Goal: Transaction & Acquisition: Purchase product/service

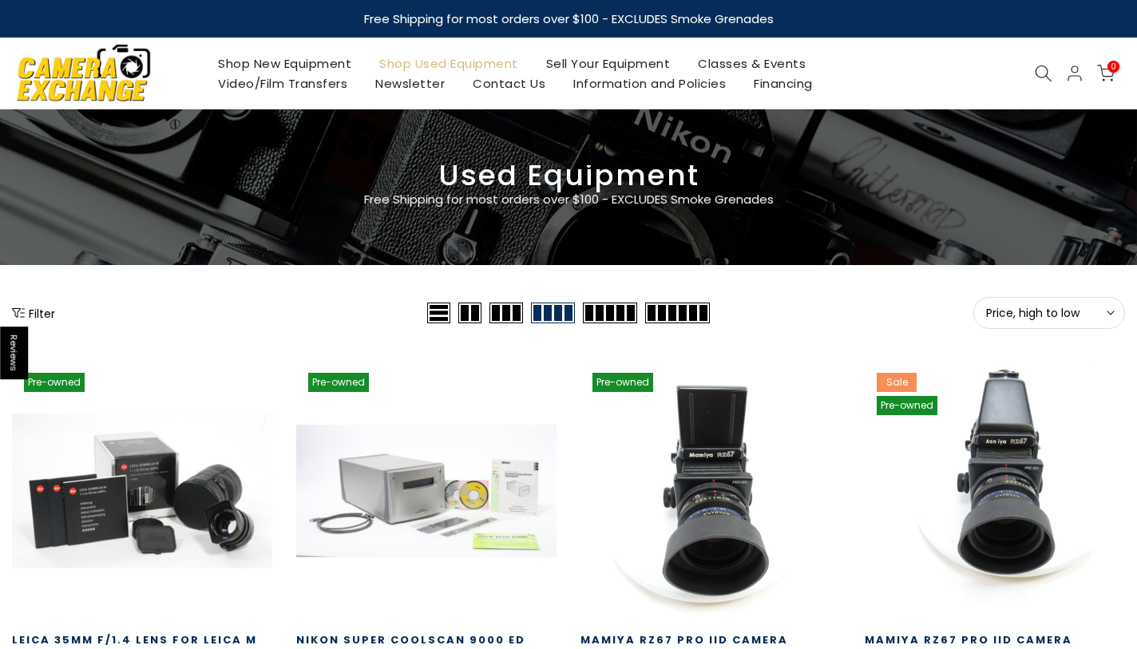
type input "**********"
click at [1090, 317] on span "Price, high to low" at bounding box center [1049, 313] width 126 height 14
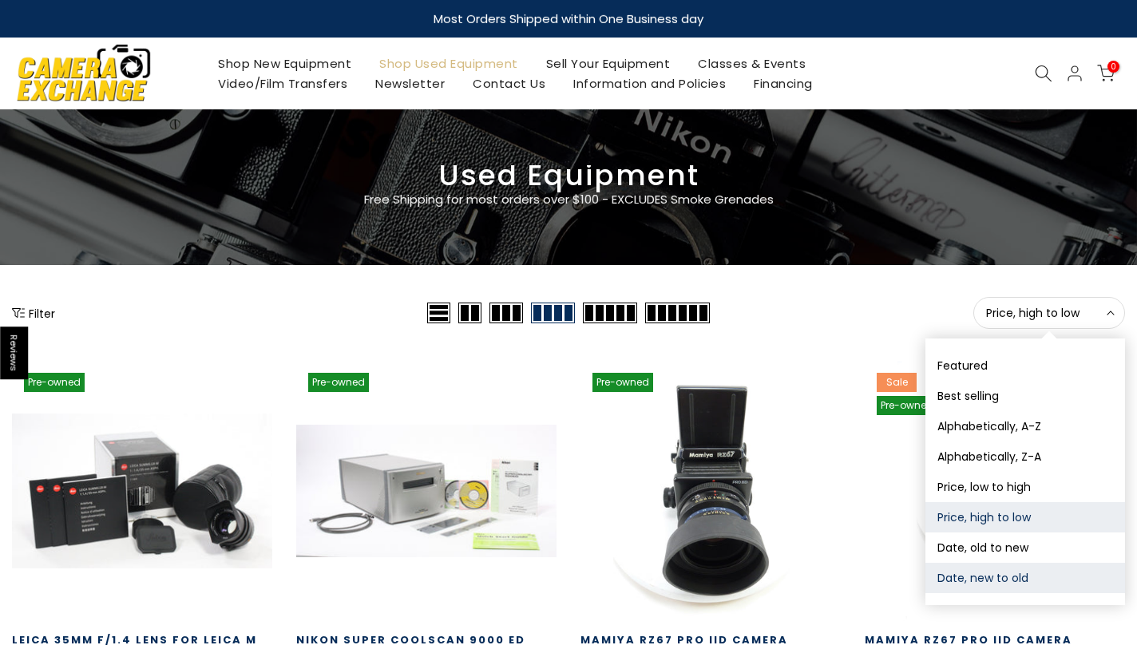
click at [1000, 582] on button "Date, new to old" at bounding box center [1026, 578] width 200 height 30
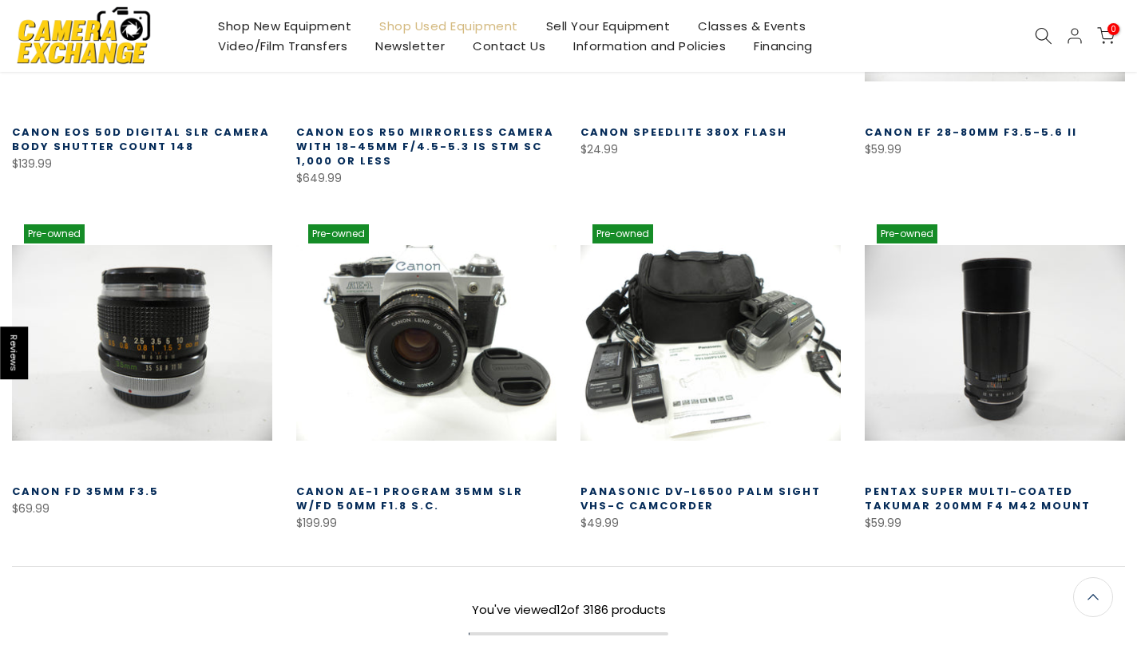
scroll to position [913, 0]
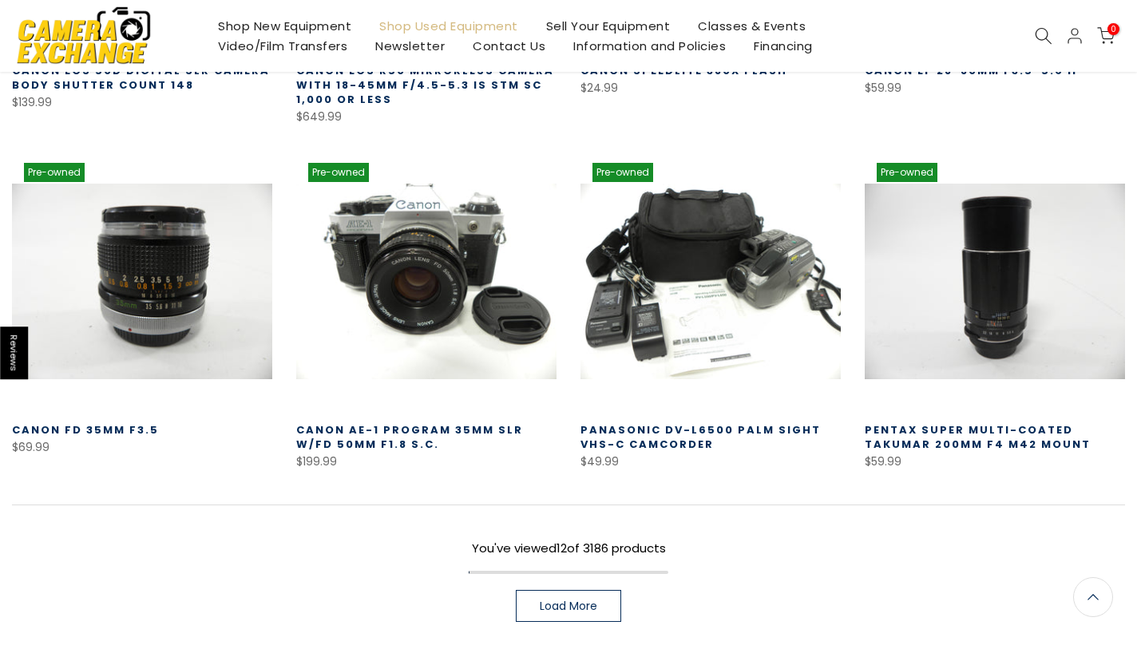
click at [567, 602] on span "Load More" at bounding box center [569, 606] width 58 height 11
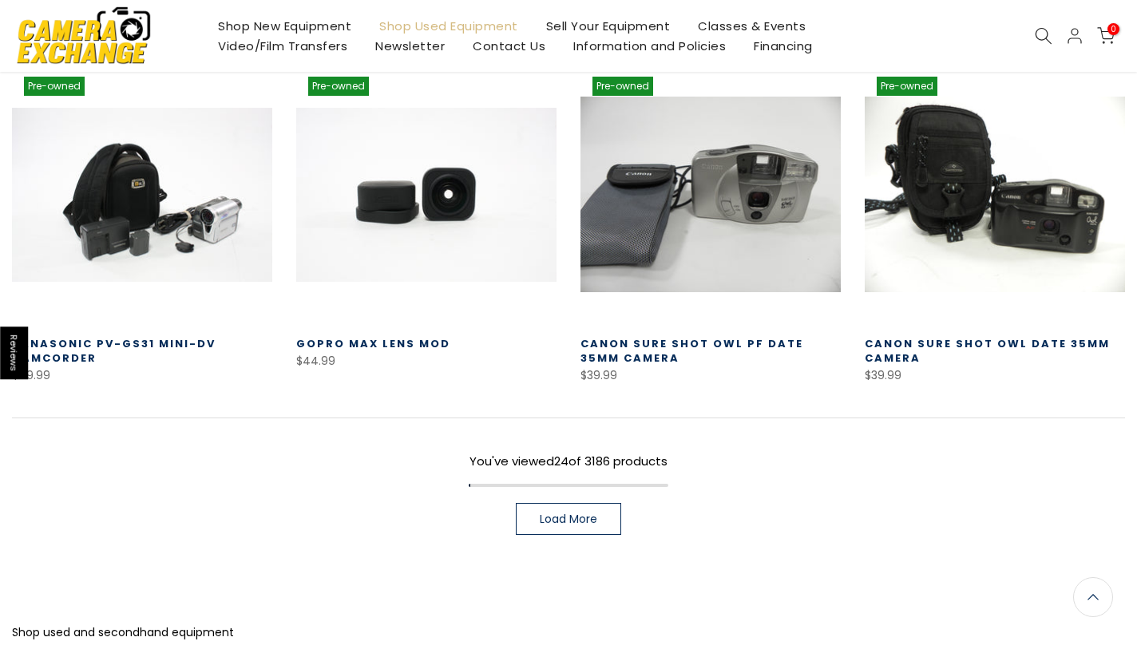
scroll to position [2082, 0]
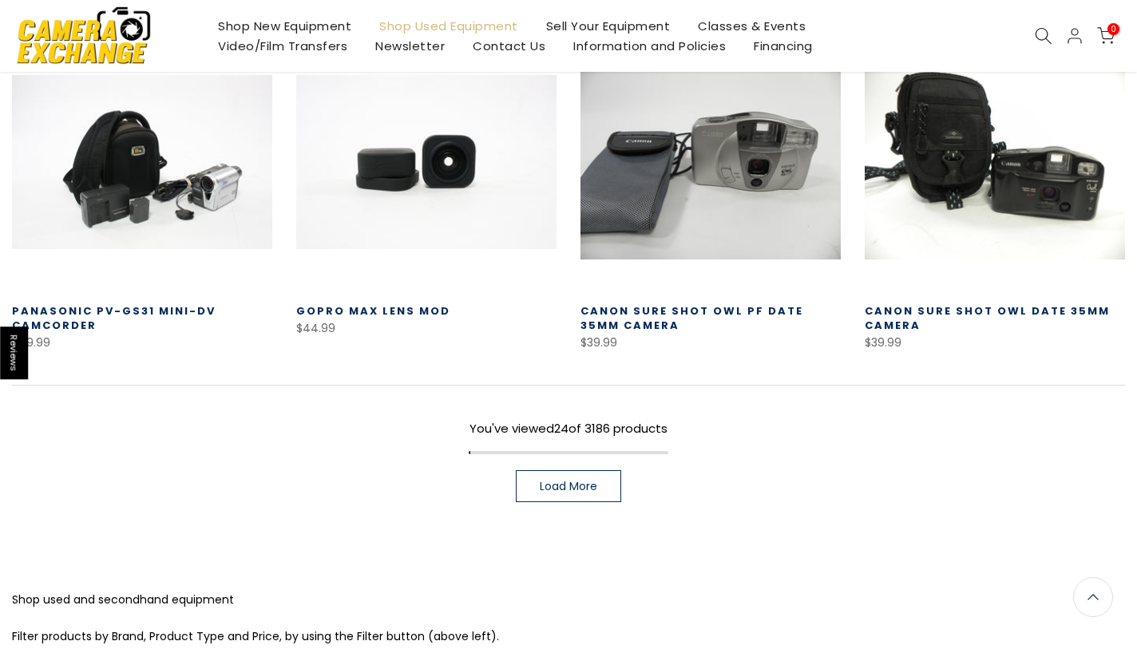
click at [569, 490] on span "Load More" at bounding box center [569, 486] width 58 height 11
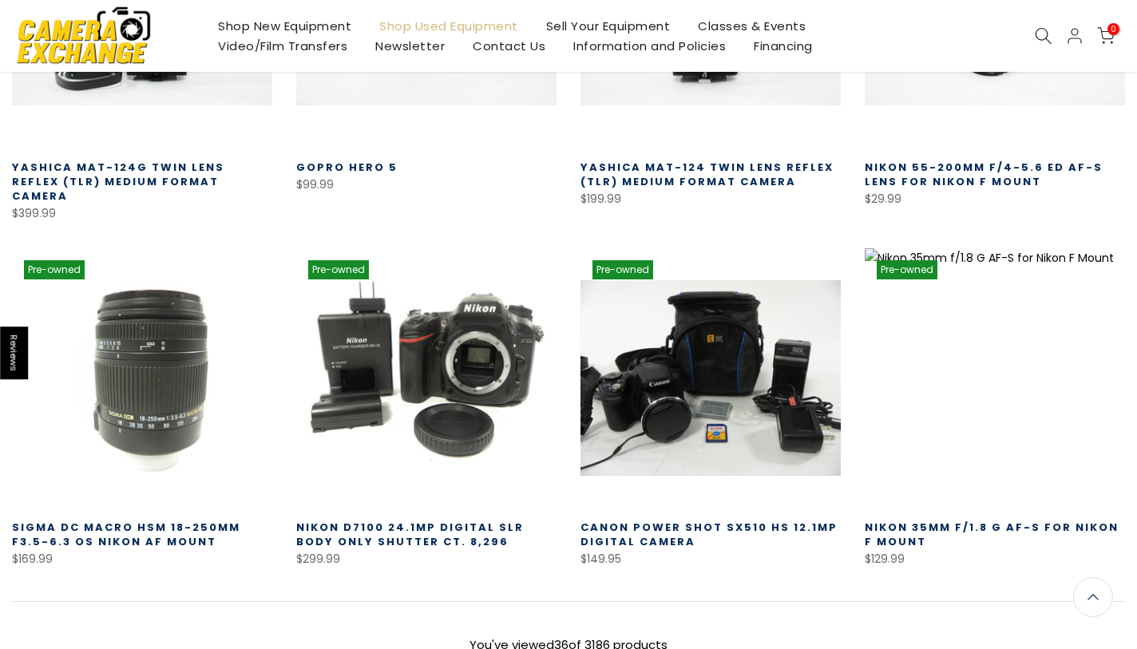
scroll to position [3028, 0]
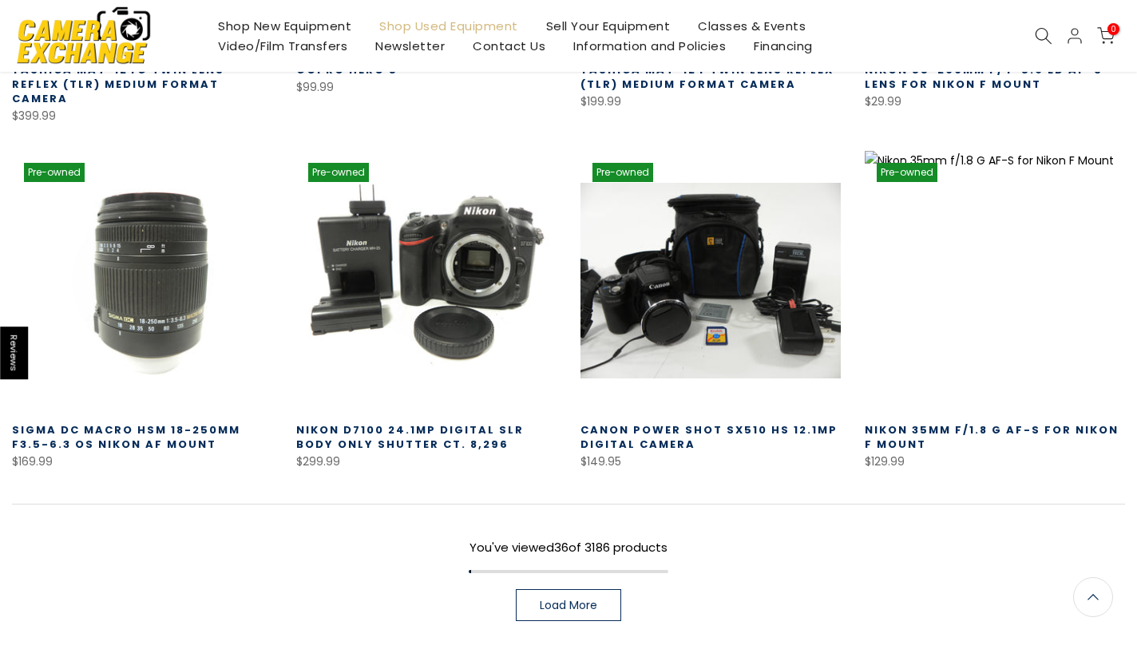
click at [568, 600] on span "Load More" at bounding box center [569, 605] width 58 height 11
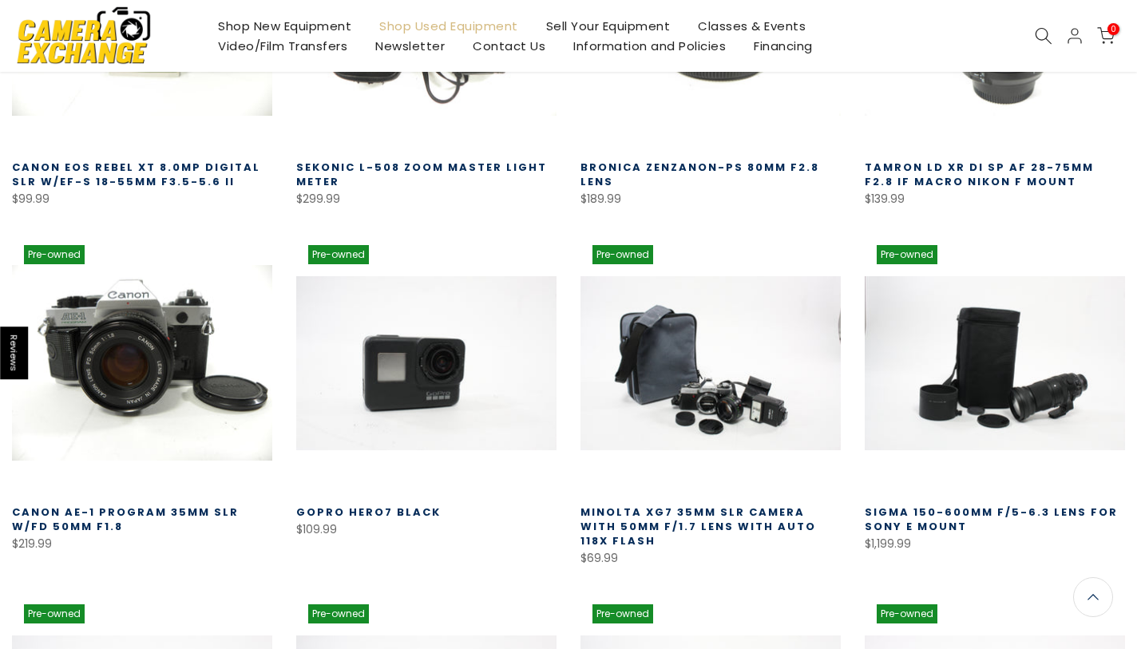
scroll to position [3663, 0]
